Goal: Task Accomplishment & Management: Complete application form

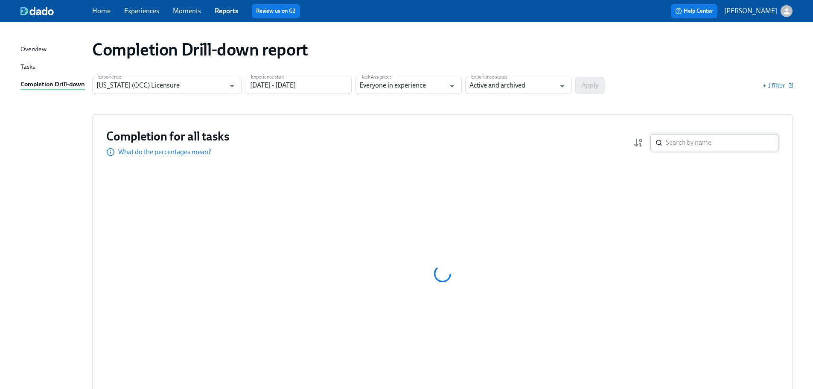
click at [663, 137] on div "​" at bounding box center [714, 142] width 128 height 17
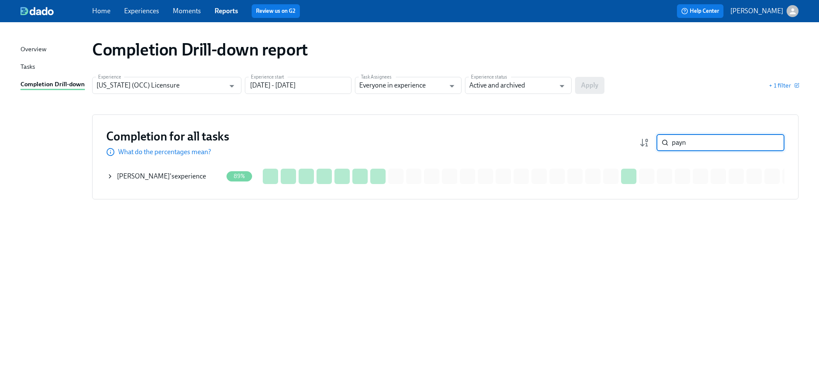
type input "payn"
click at [147, 177] on span "[PERSON_NAME]" at bounding box center [143, 176] width 53 height 8
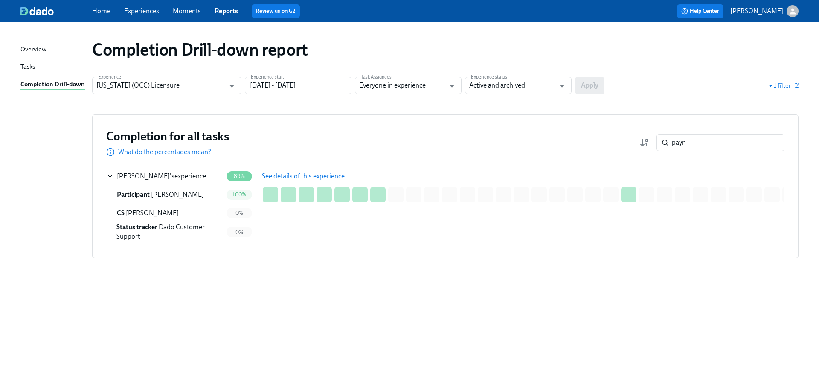
click at [279, 174] on span "See details of this experience" at bounding box center [303, 176] width 83 height 9
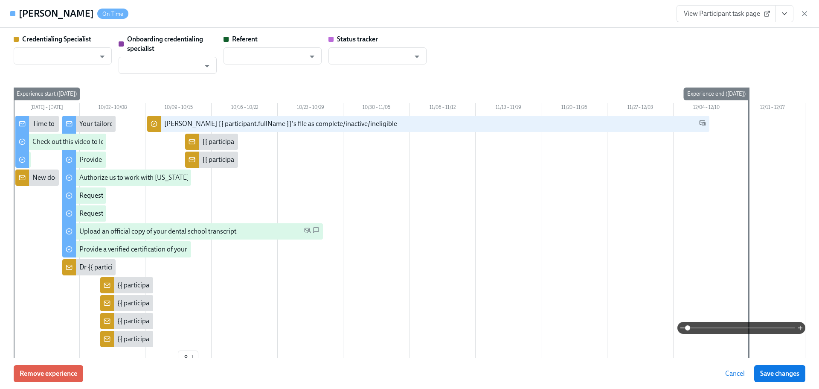
type input "[PERSON_NAME]"
type input "Dado Customer Support"
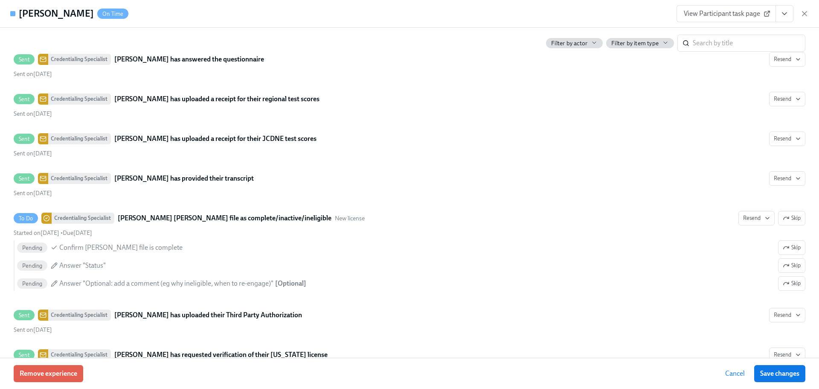
scroll to position [1706, 0]
click at [279, 22] on div "[PERSON_NAME] On Time View Participant task page" at bounding box center [409, 14] width 819 height 28
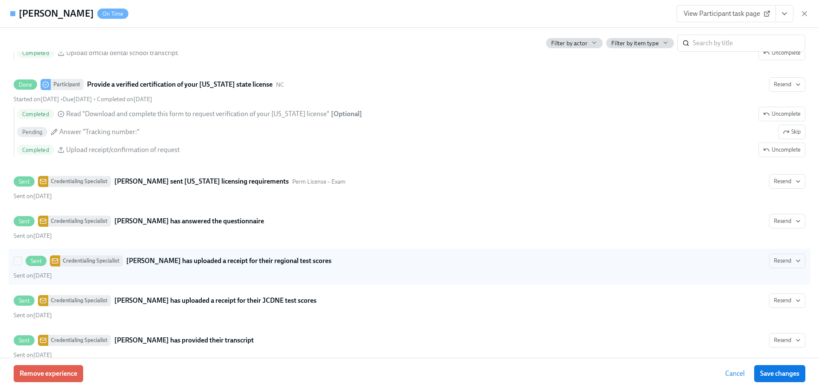
scroll to position [1536, 0]
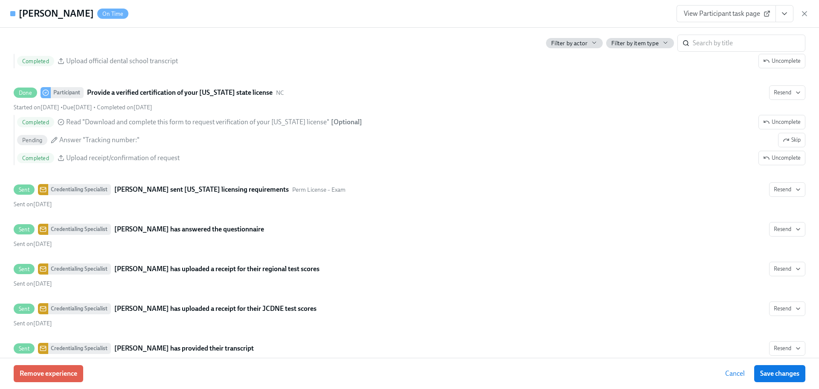
click at [735, 17] on span "View Participant task page" at bounding box center [726, 13] width 85 height 9
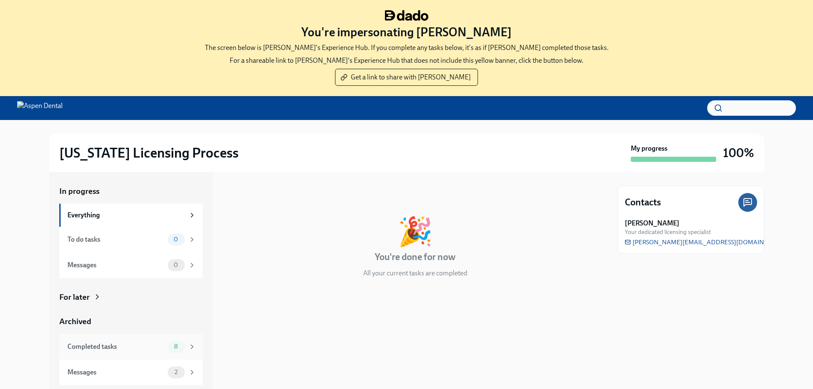
click at [163, 350] on div "Completed tasks" at bounding box center [115, 346] width 97 height 9
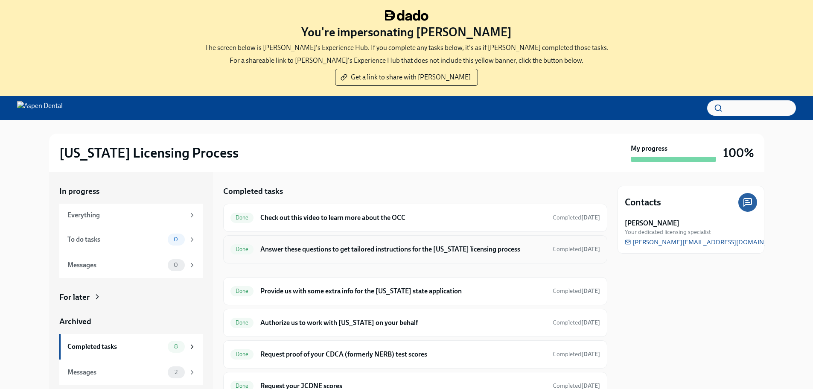
click at [291, 246] on h6 "Answer these questions to get tailored instructions for the [US_STATE] licensin…" at bounding box center [402, 248] width 285 height 9
click at [319, 246] on h6 "Answer these questions to get tailored instructions for the [US_STATE] licensin…" at bounding box center [402, 248] width 285 height 9
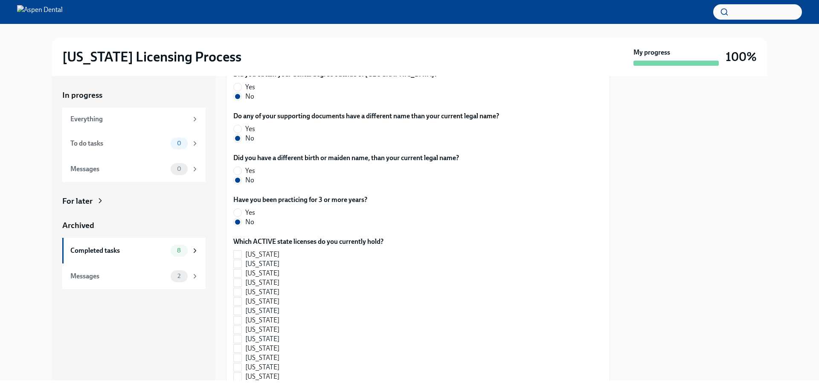
scroll to position [905, 0]
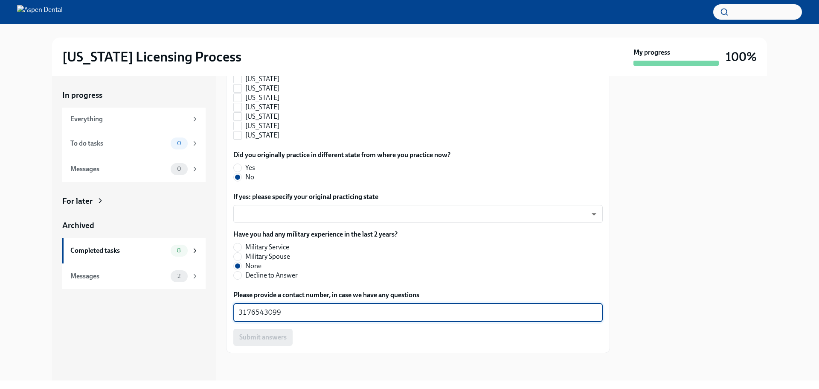
drag, startPoint x: 291, startPoint y: 315, endPoint x: 221, endPoint y: 317, distance: 69.6
click at [221, 317] on div "In progress Everything To do tasks 0 Messages 0 For later Archived Completed ta…" at bounding box center [409, 228] width 715 height 304
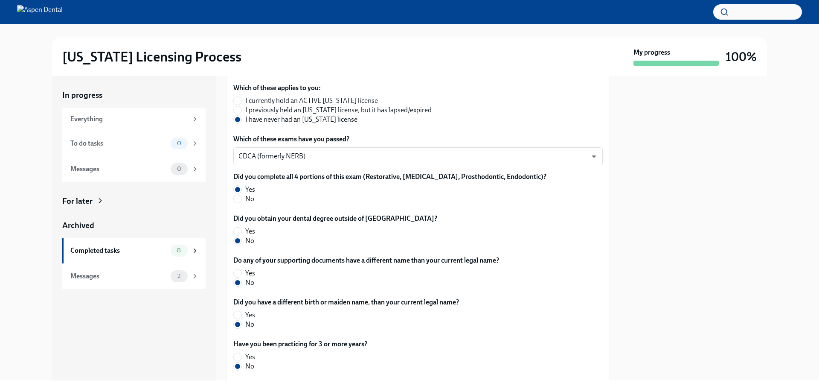
scroll to position [0, 0]
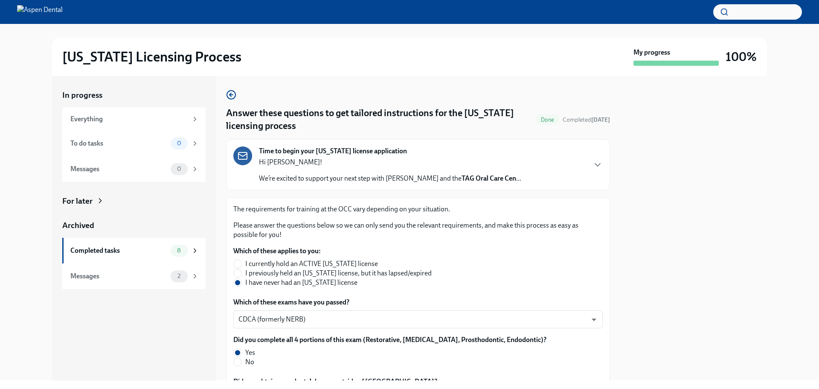
click at [451, 52] on div "Illinois Licensing Process" at bounding box center [346, 56] width 568 height 17
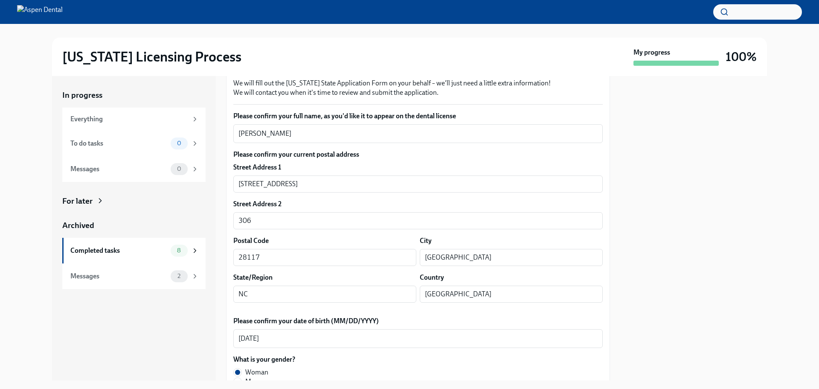
scroll to position [128, 0]
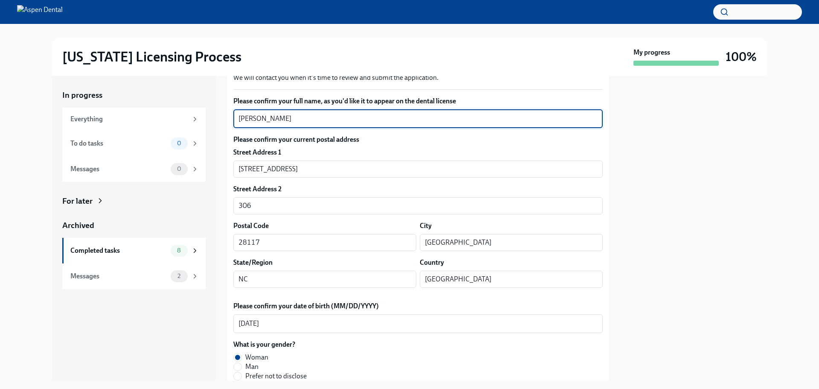
drag, startPoint x: 307, startPoint y: 117, endPoint x: 253, endPoint y: 119, distance: 54.2
click at [238, 117] on textarea "Jaela Lanae Payne" at bounding box center [417, 118] width 359 height 10
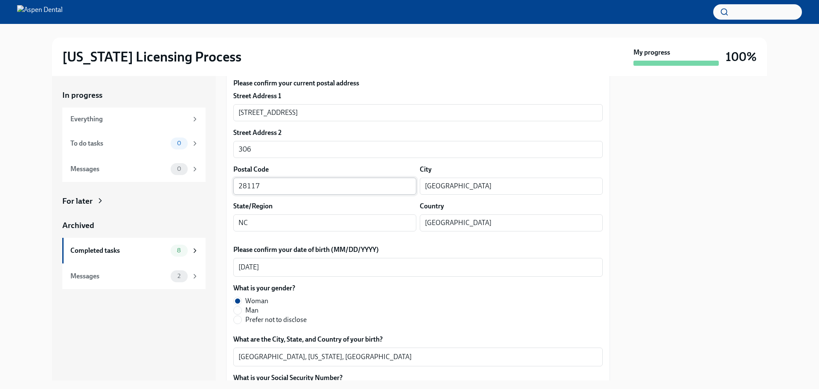
scroll to position [171, 0]
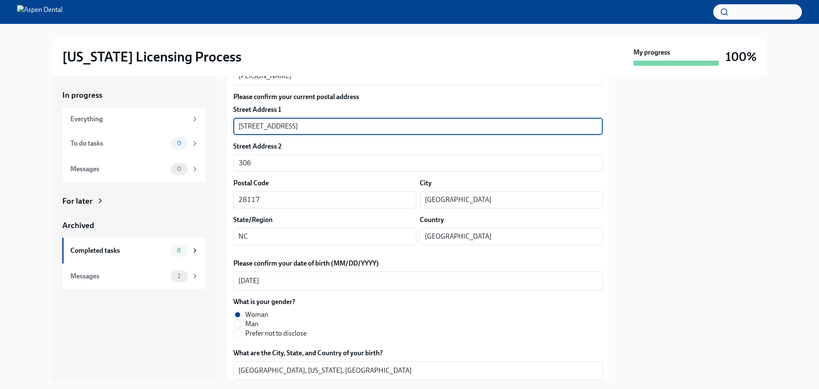
drag, startPoint x: 334, startPoint y: 125, endPoint x: 239, endPoint y: 122, distance: 94.8
click at [239, 122] on input "128 Herrings Green Loop" at bounding box center [417, 126] width 369 height 17
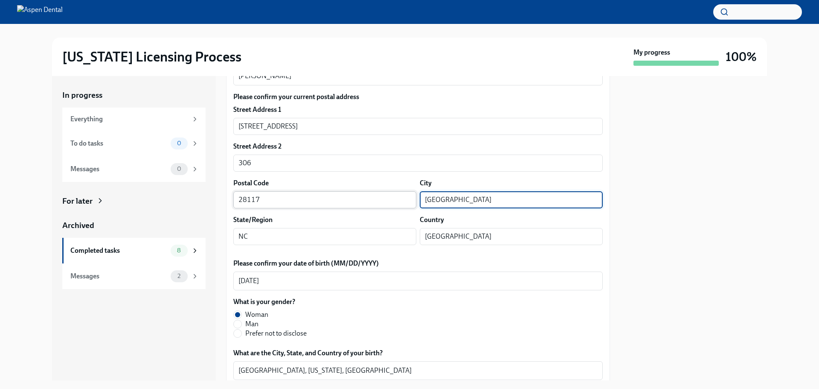
drag, startPoint x: 478, startPoint y: 196, endPoint x: 407, endPoint y: 198, distance: 71.3
click at [402, 197] on div "Postal Code 28117 ​ City Mooresville ​" at bounding box center [417, 193] width 369 height 30
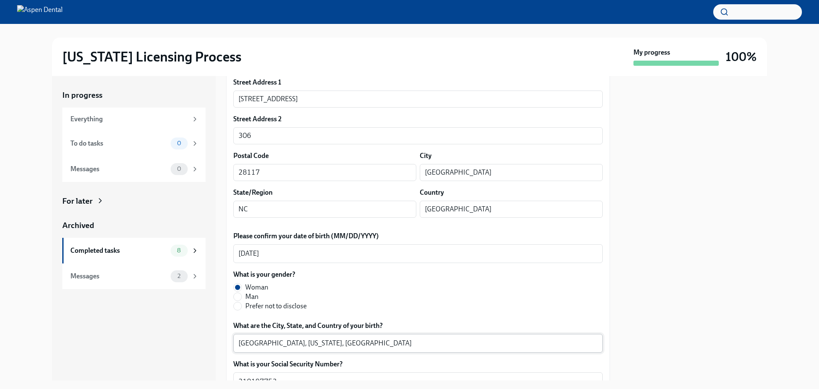
scroll to position [213, 0]
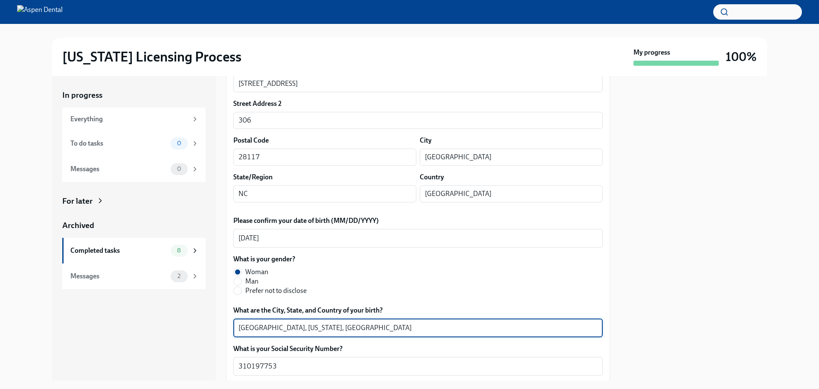
click at [253, 329] on textarea "Indianapolis, Indiana, United States" at bounding box center [417, 328] width 359 height 10
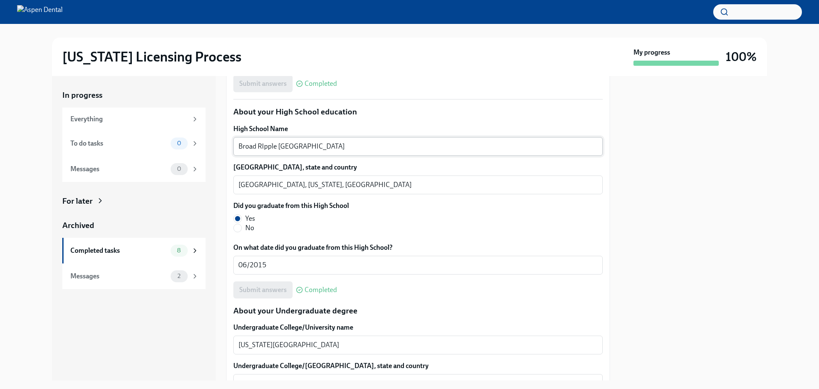
scroll to position [597, 0]
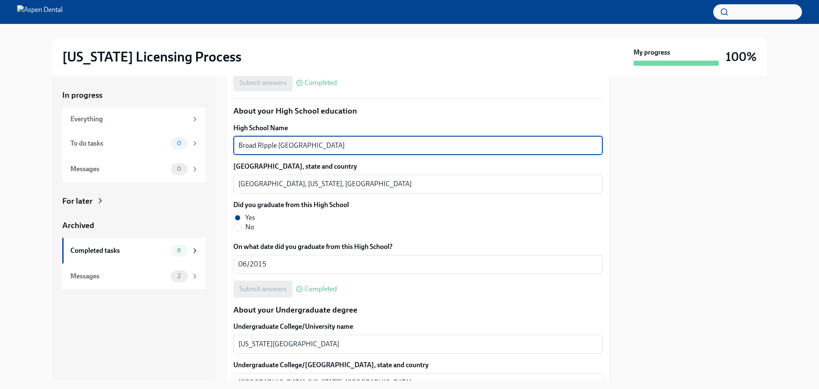
drag, startPoint x: 343, startPoint y: 144, endPoint x: 261, endPoint y: 144, distance: 81.9
click at [217, 145] on div "In progress Everything To do tasks 0 Messages 0 For later Archived Completed ta…" at bounding box center [409, 228] width 715 height 304
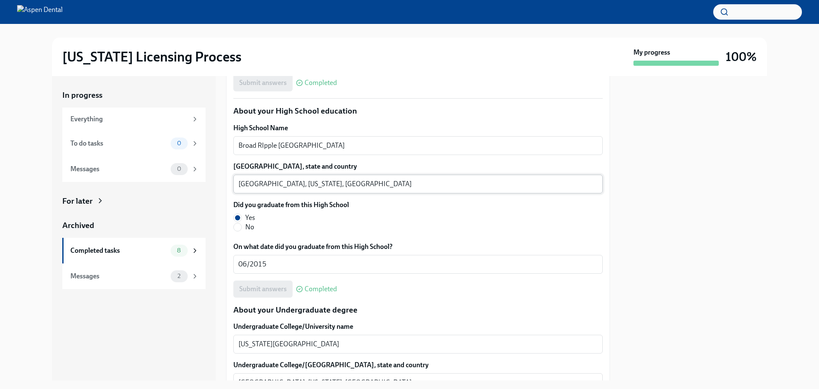
click at [251, 181] on textarea "Indianapolis, Indiana, United States" at bounding box center [417, 184] width 359 height 10
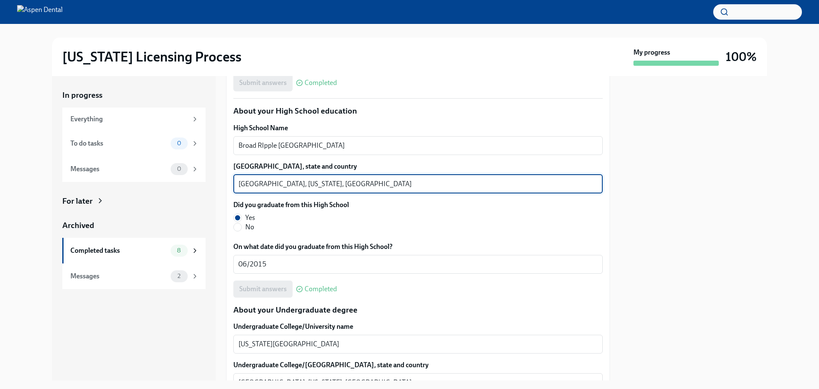
click at [251, 182] on textarea "Indianapolis, Indiana, United States" at bounding box center [417, 184] width 359 height 10
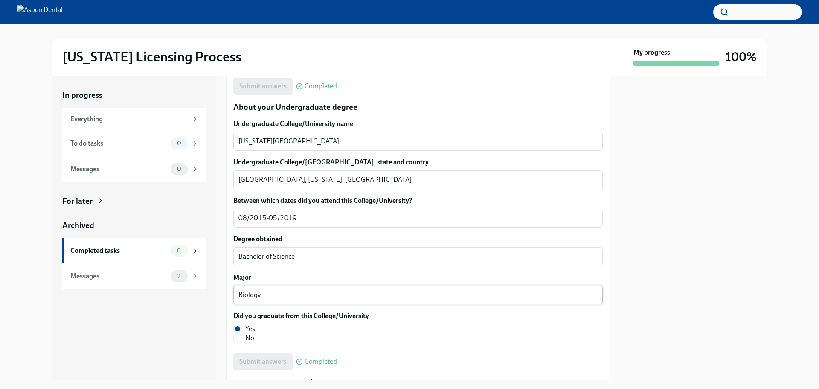
scroll to position [811, 0]
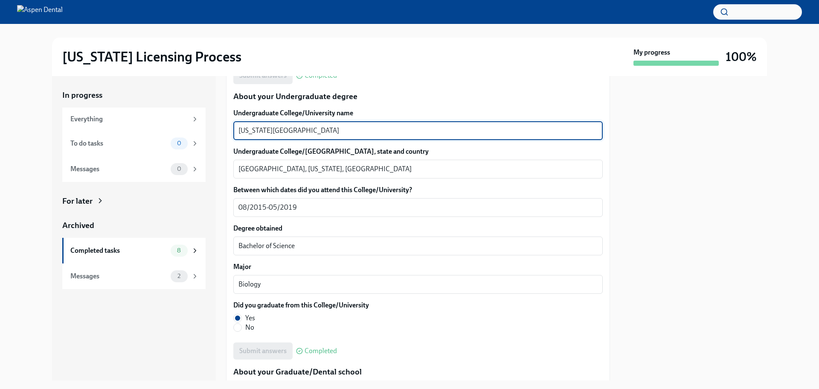
drag, startPoint x: 316, startPoint y: 128, endPoint x: 210, endPoint y: 129, distance: 105.8
click at [210, 129] on div "In progress Everything To do tasks 0 Messages 0 For later Archived Completed ta…" at bounding box center [409, 228] width 715 height 304
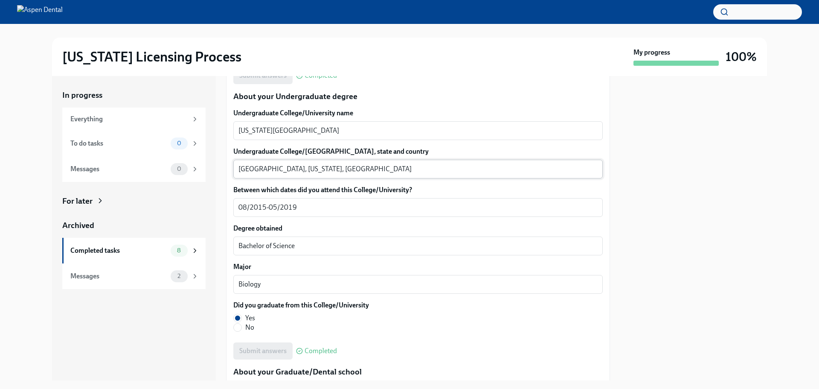
click at [253, 171] on textarea "Nashville, Tennessee, United States" at bounding box center [417, 169] width 359 height 10
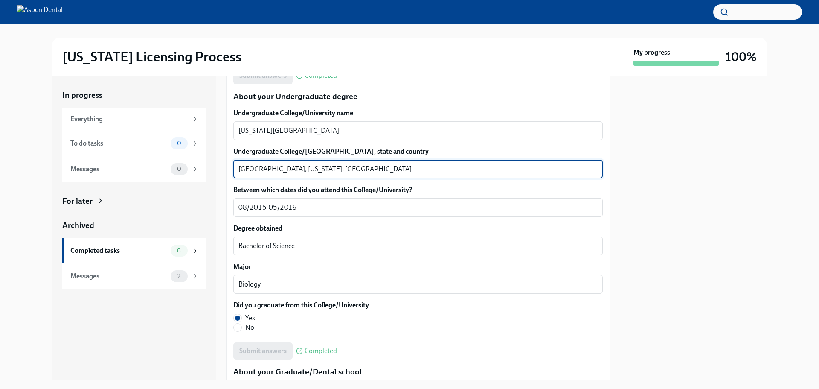
click at [253, 171] on textarea "Nashville, Tennessee, United States" at bounding box center [417, 169] width 359 height 10
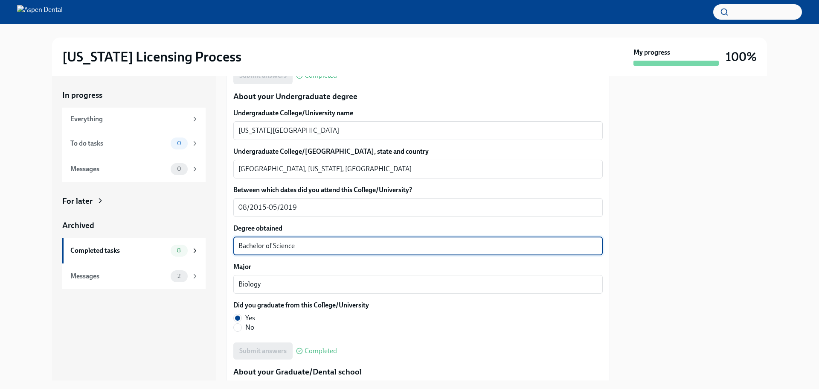
drag, startPoint x: 307, startPoint y: 243, endPoint x: 250, endPoint y: 250, distance: 57.6
click at [229, 250] on div "We will fill out the Illinois State Application Form on your behalf – we'll jus…" at bounding box center [418, 292] width 384 height 1837
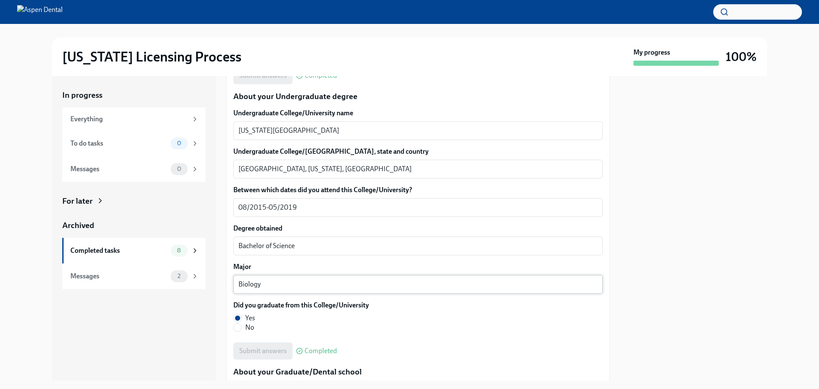
click at [244, 280] on textarea "Biology" at bounding box center [417, 284] width 359 height 10
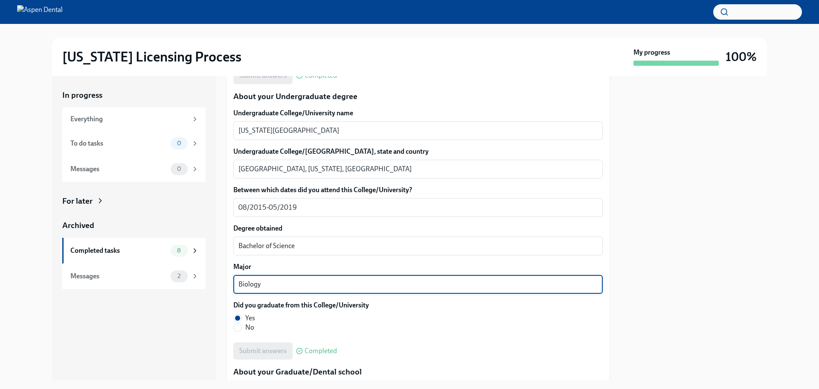
click at [244, 280] on textarea "Biology" at bounding box center [417, 284] width 359 height 10
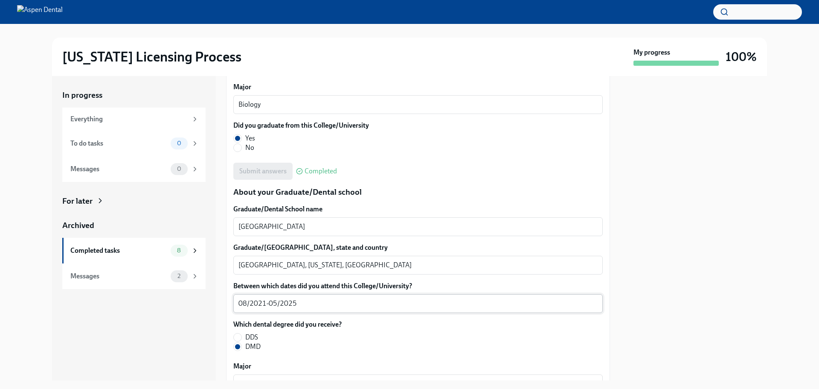
scroll to position [1024, 0]
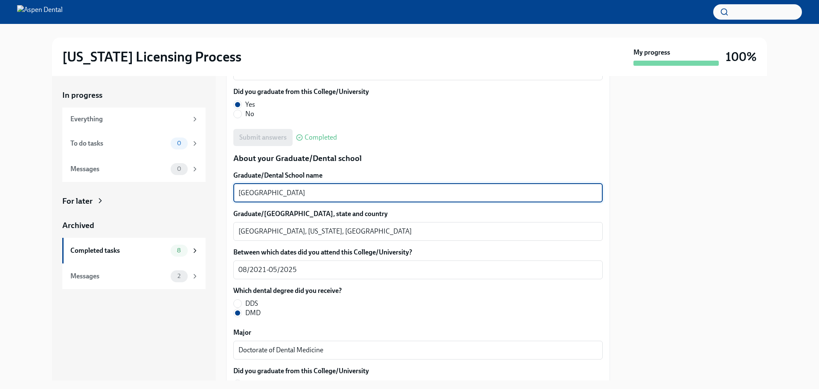
drag, startPoint x: 380, startPoint y: 189, endPoint x: 211, endPoint y: 196, distance: 169.1
click at [205, 196] on div "In progress Everything To do tasks 0 Messages 0 For later Archived Completed ta…" at bounding box center [409, 228] width 715 height 304
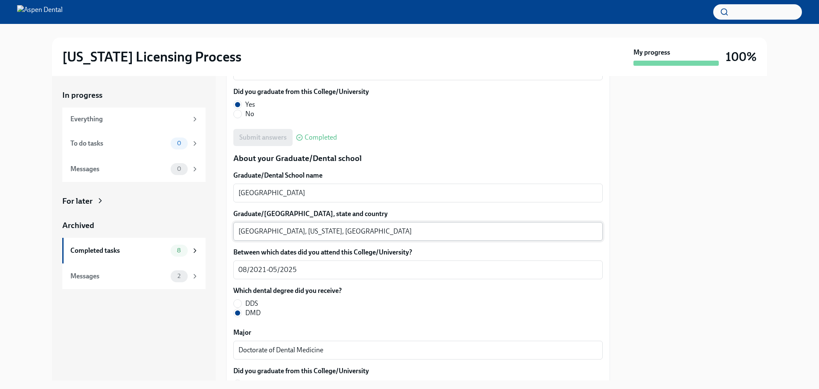
click at [247, 232] on textarea "Boston, Massachusetts, United States" at bounding box center [417, 231] width 359 height 10
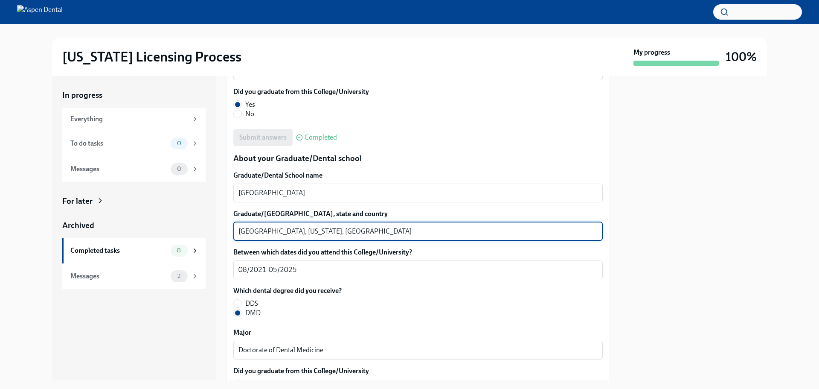
click at [247, 232] on textarea "Boston, Massachusetts, United States" at bounding box center [417, 231] width 359 height 10
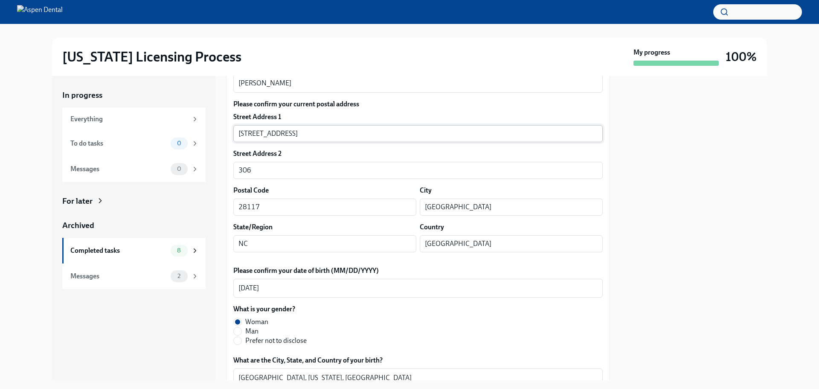
scroll to position [0, 0]
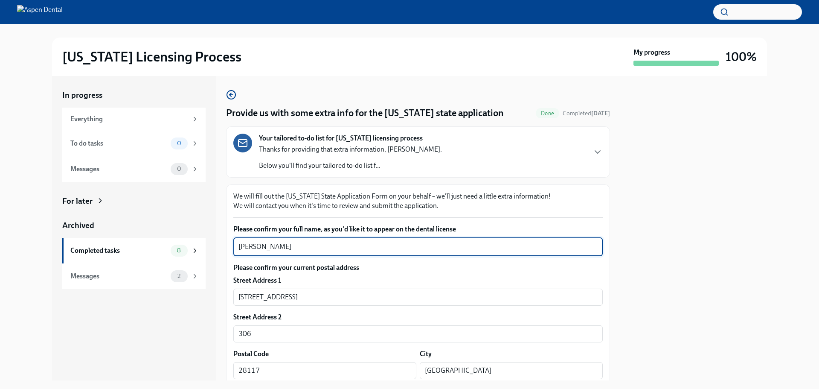
drag, startPoint x: 226, startPoint y: 243, endPoint x: 271, endPoint y: 244, distance: 45.2
click at [208, 244] on div "In progress Everything To do tasks 0 Messages 0 For later Archived Completed ta…" at bounding box center [409, 228] width 715 height 304
